Goal: Transaction & Acquisition: Purchase product/service

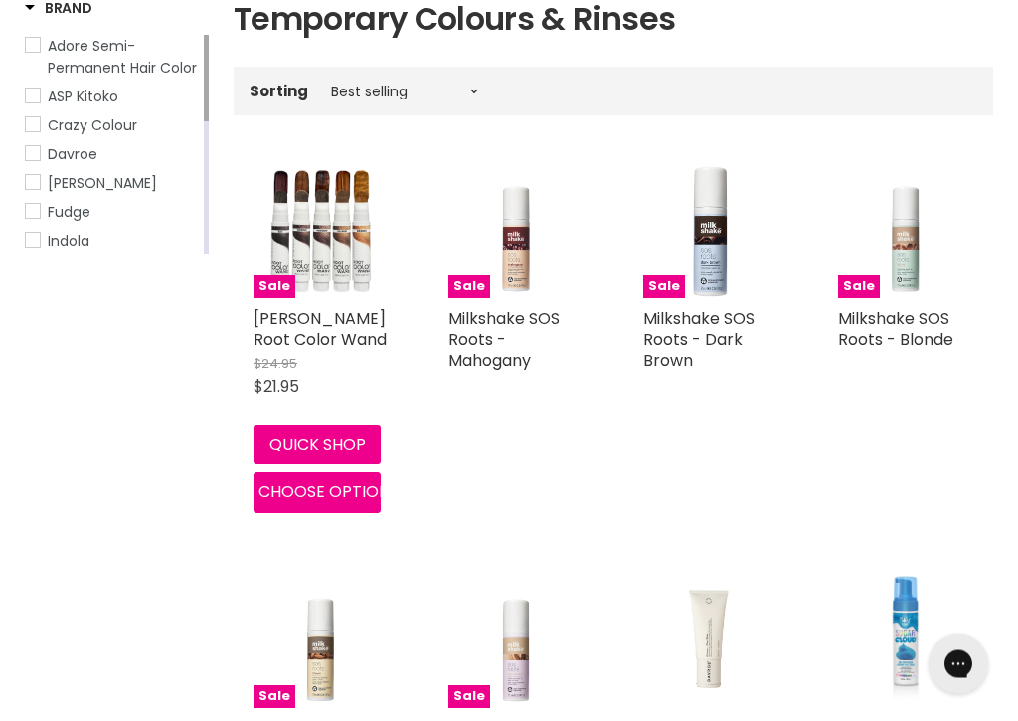
scroll to position [370, 0]
click at [722, 238] on img "Main content" at bounding box center [710, 230] width 135 height 135
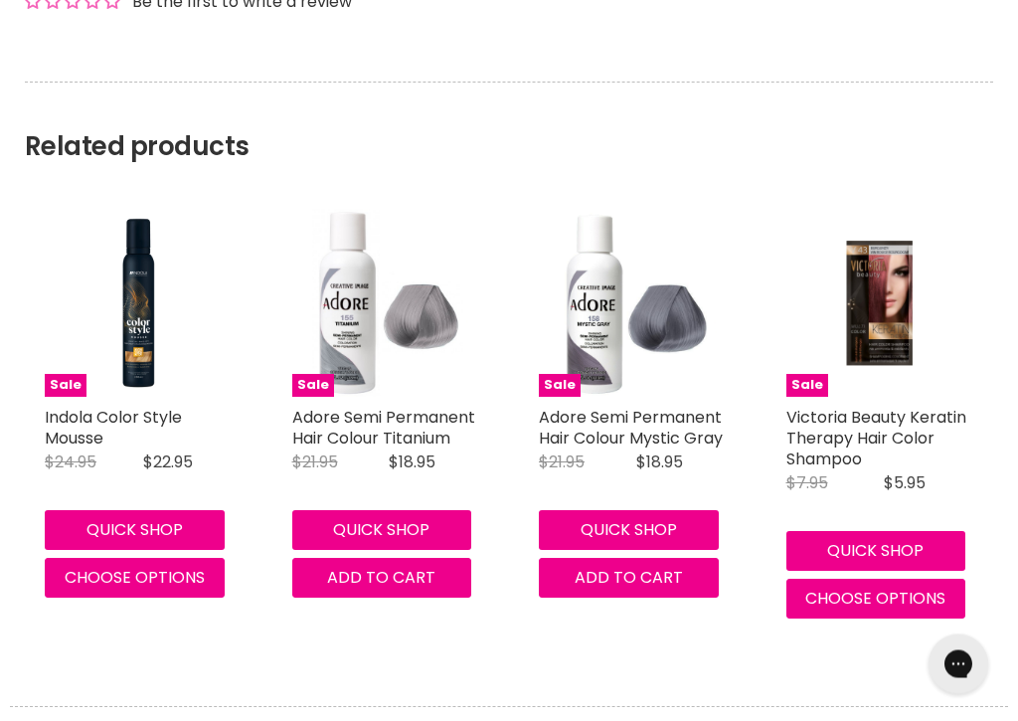
scroll to position [1568, 0]
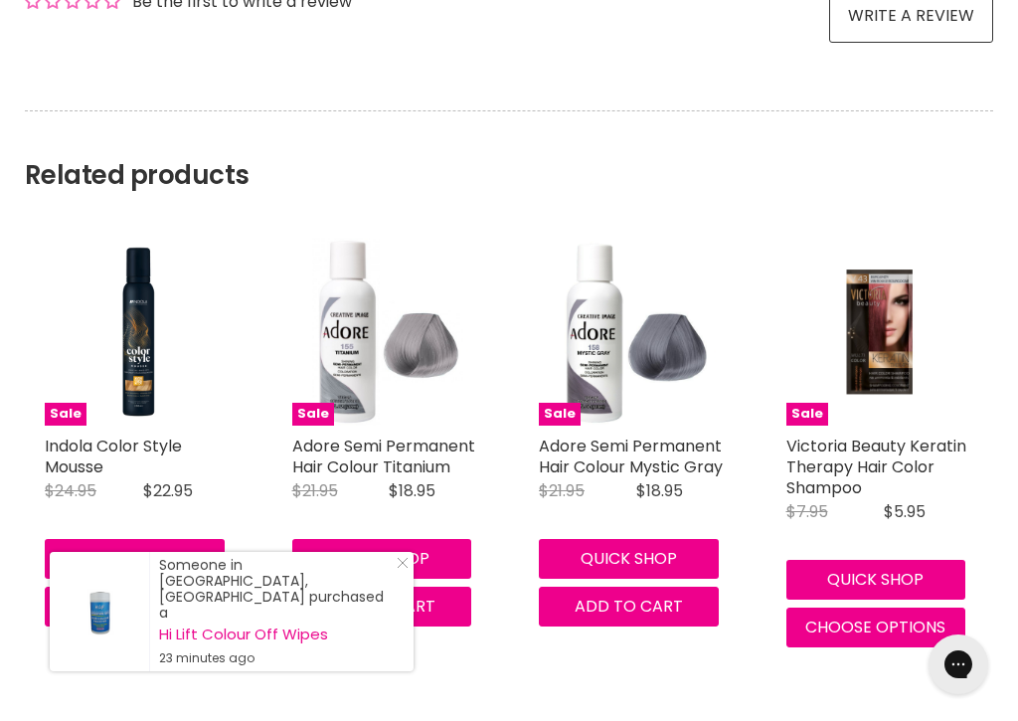
click at [125, 393] on img "Main content" at bounding box center [139, 332] width 188 height 188
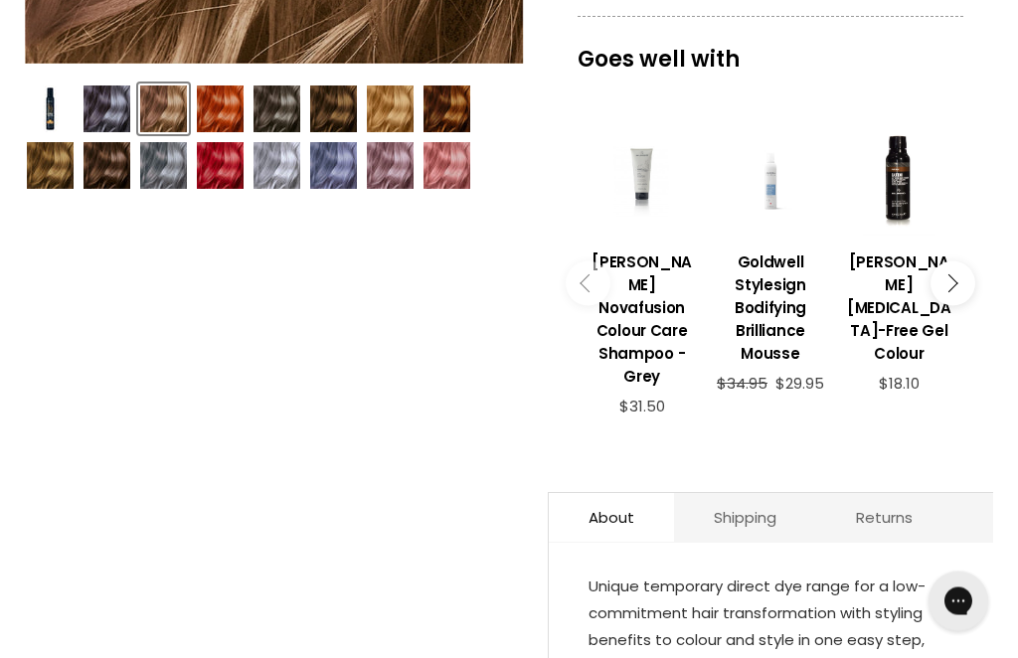
scroll to position [733, 0]
click at [638, 294] on h3 "[PERSON_NAME] Novafusion Colour Care Shampoo - Grey" at bounding box center [642, 319] width 108 height 137
